Goal: Register for event/course

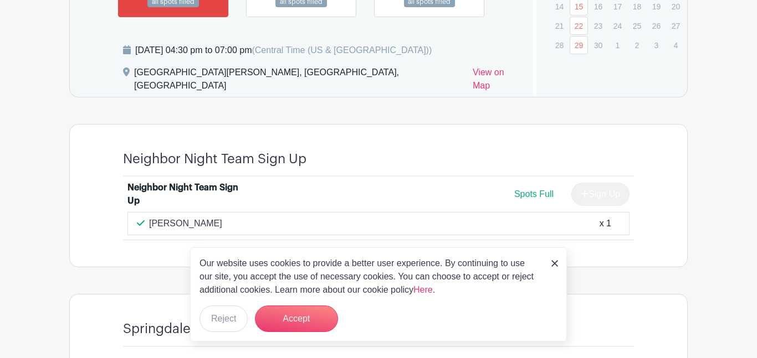
scroll to position [803, 0]
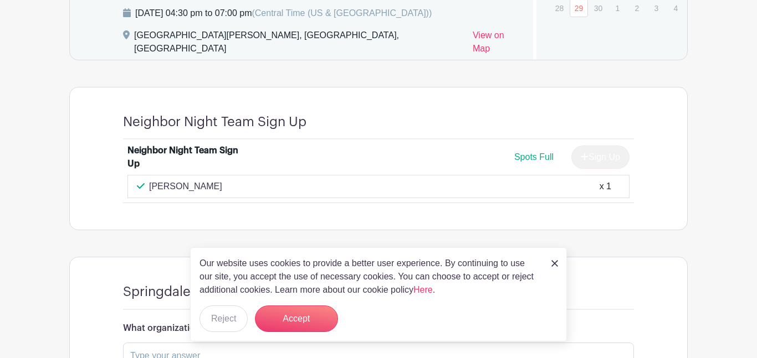
click at [548, 260] on div "Our website uses cookies to provide a better user experience. By continuing to …" at bounding box center [378, 295] width 377 height 94
click at [556, 264] on img at bounding box center [554, 263] width 7 height 7
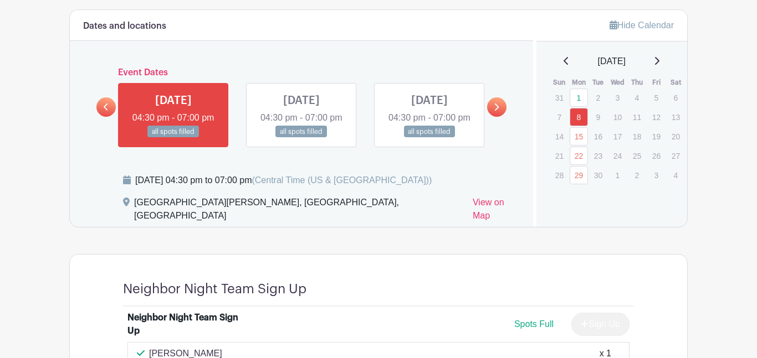
scroll to position [633, 0]
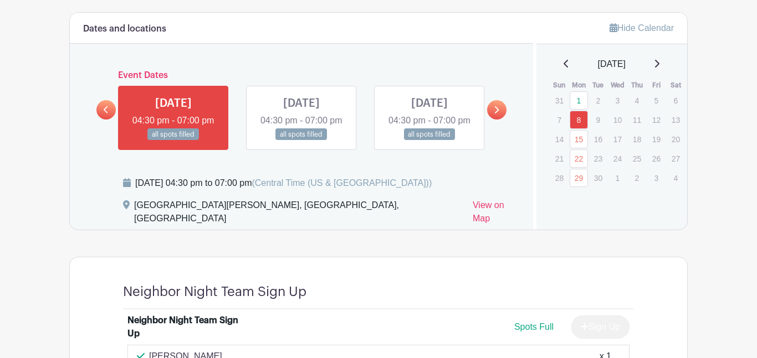
click at [301, 141] on link at bounding box center [301, 141] width 0 height 0
click at [498, 120] on link at bounding box center [496, 109] width 19 height 19
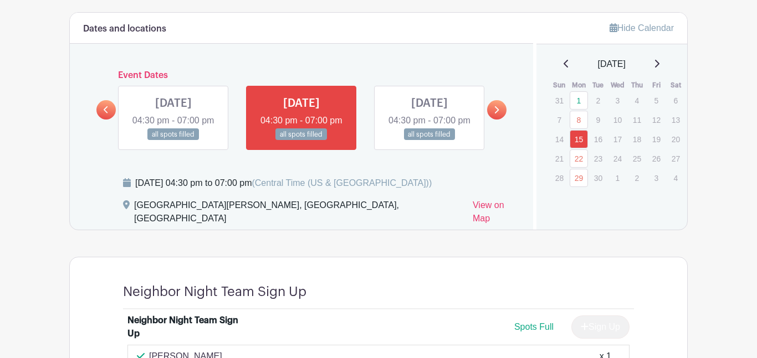
click at [492, 120] on link at bounding box center [496, 109] width 19 height 19
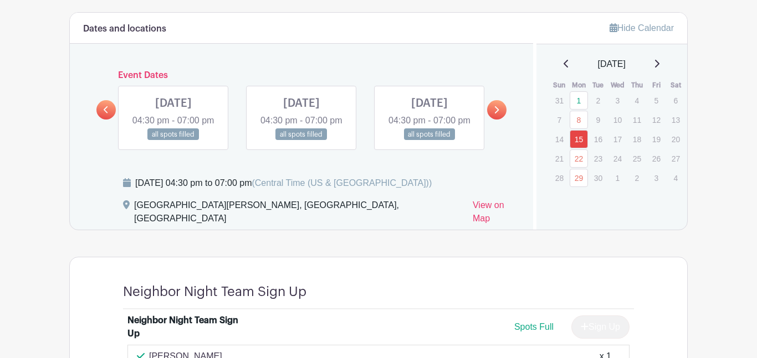
click at [173, 141] on link at bounding box center [173, 141] width 0 height 0
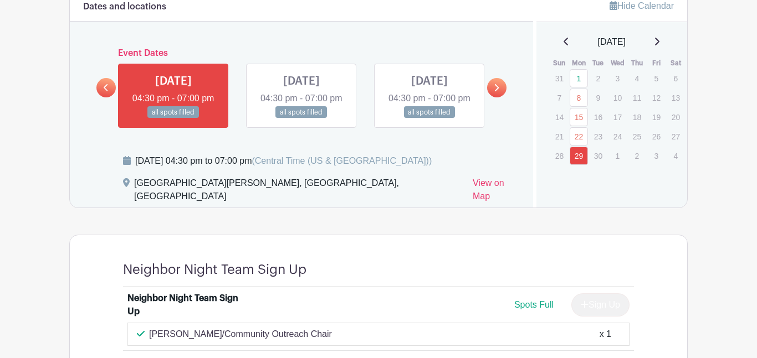
scroll to position [652, 0]
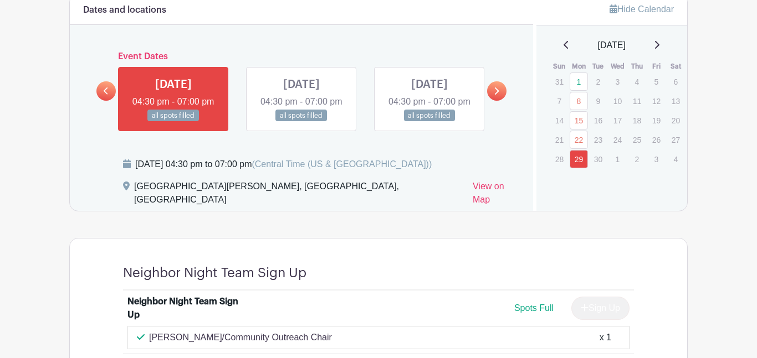
click at [659, 42] on icon at bounding box center [657, 44] width 6 height 9
click at [301, 122] on link at bounding box center [301, 122] width 0 height 0
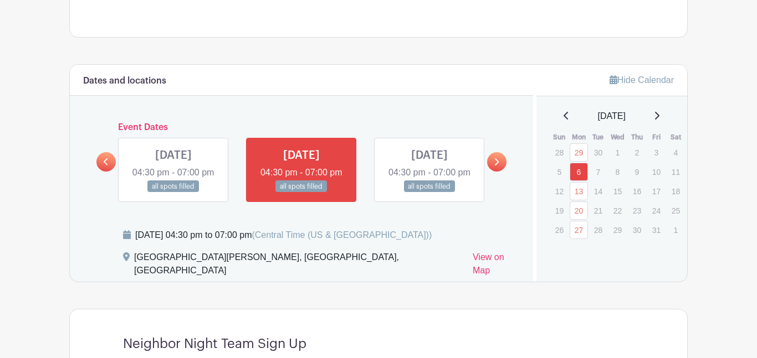
scroll to position [568, 0]
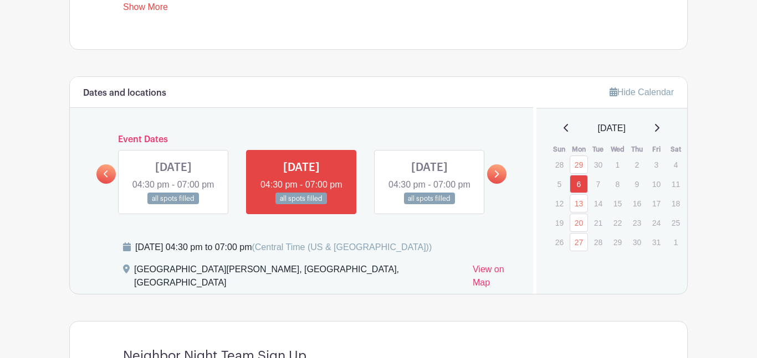
click at [659, 127] on icon at bounding box center [657, 128] width 6 height 9
click at [498, 178] on icon at bounding box center [496, 174] width 5 height 8
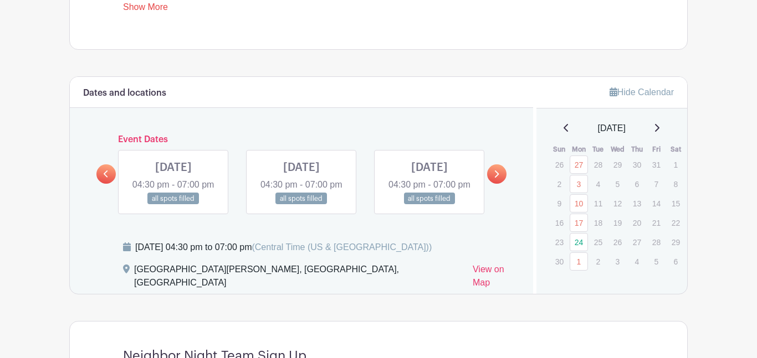
click at [109, 184] on link at bounding box center [105, 174] width 19 height 19
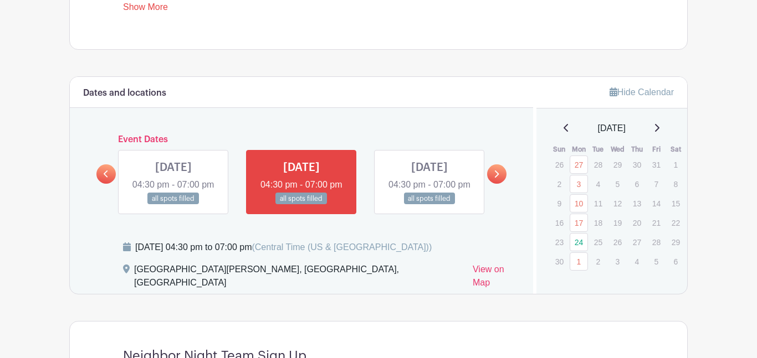
click at [494, 178] on icon at bounding box center [496, 174] width 5 height 8
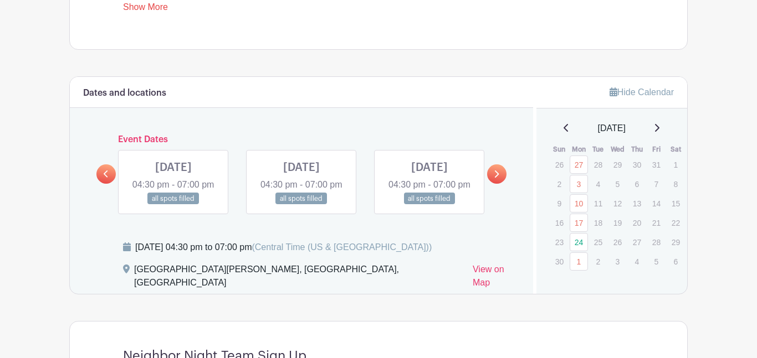
click at [494, 178] on icon at bounding box center [496, 174] width 5 height 8
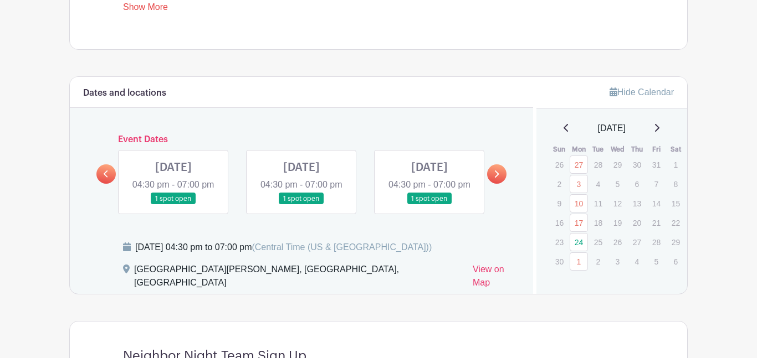
click at [494, 178] on icon at bounding box center [496, 174] width 5 height 8
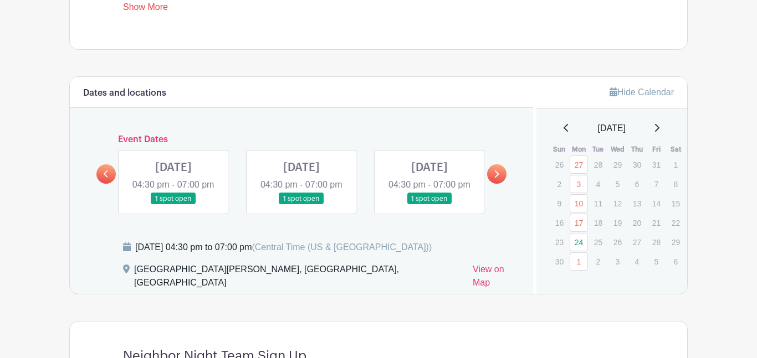
click at [494, 178] on icon at bounding box center [496, 174] width 5 height 8
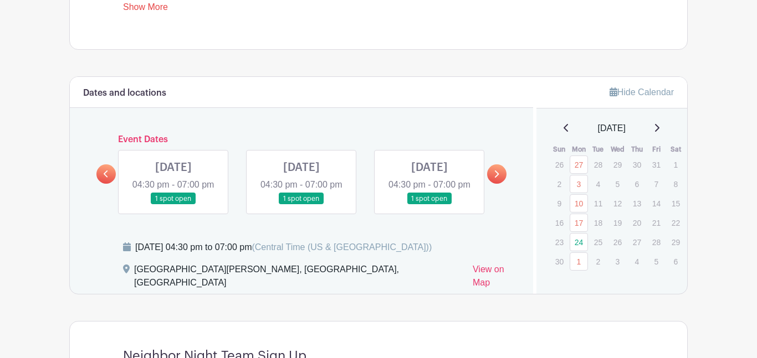
click at [494, 178] on icon at bounding box center [496, 174] width 5 height 8
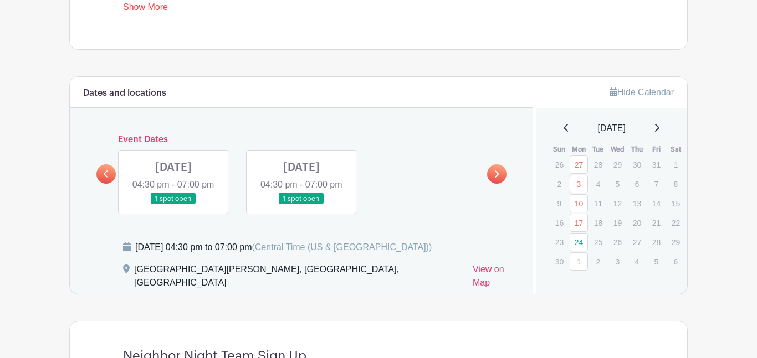
click at [494, 178] on icon at bounding box center [496, 174] width 5 height 8
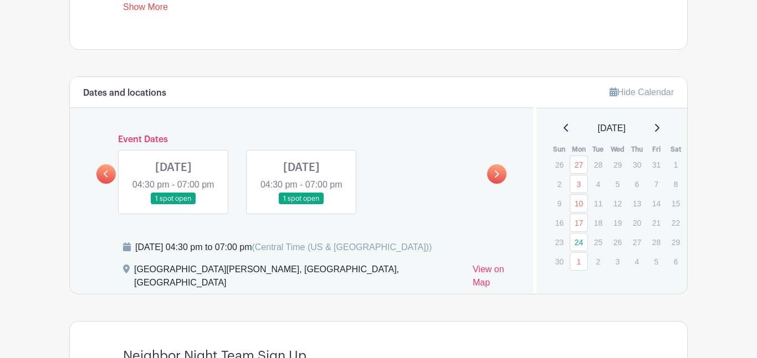
click at [494, 178] on icon at bounding box center [496, 174] width 5 height 8
click at [106, 184] on link at bounding box center [105, 174] width 19 height 19
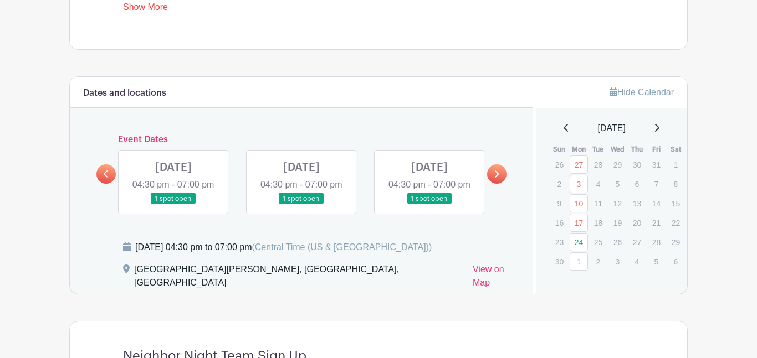
click at [106, 184] on link at bounding box center [105, 174] width 19 height 19
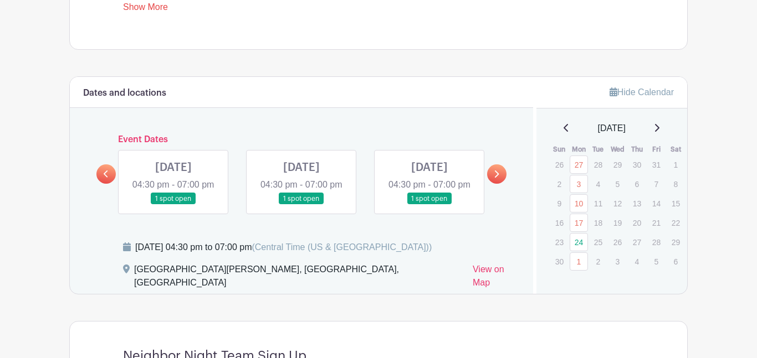
click at [106, 184] on link at bounding box center [105, 174] width 19 height 19
